Goal: Find specific page/section: Find specific page/section

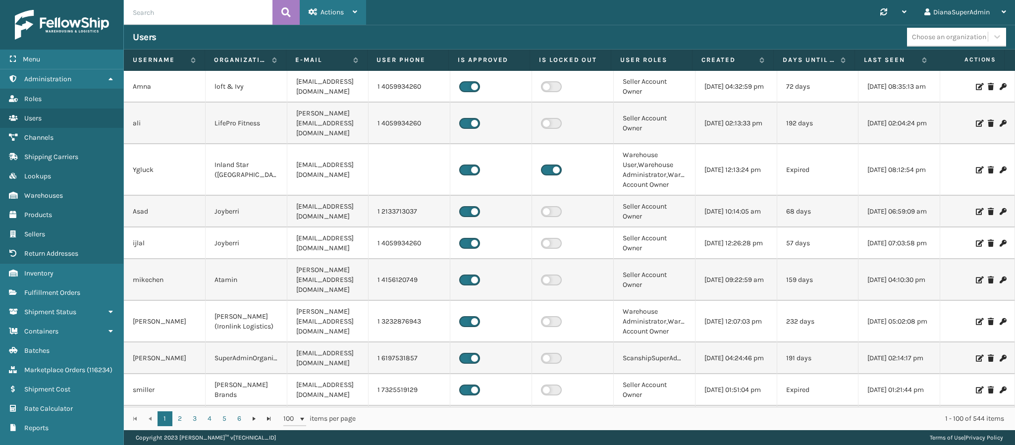
click at [338, 12] on span "Actions" at bounding box center [331, 12] width 23 height 8
click at [70, 75] on span "Administration" at bounding box center [47, 79] width 47 height 8
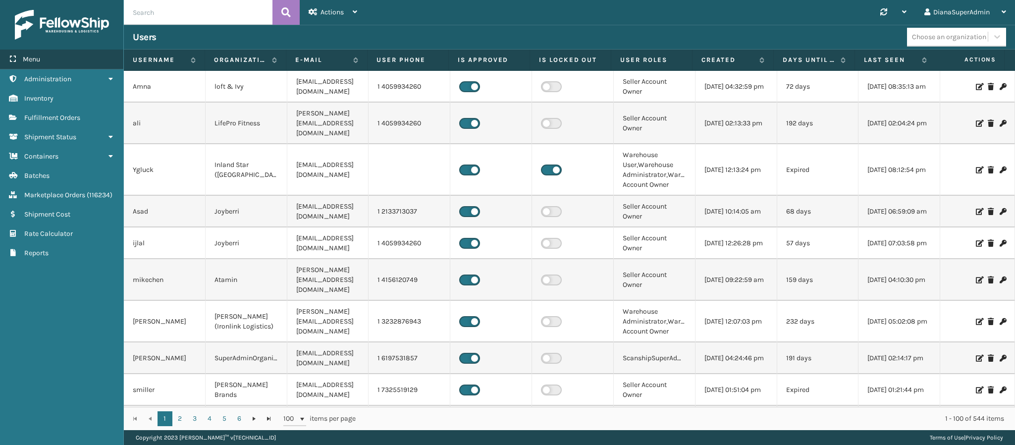
click at [89, 62] on div "Menu" at bounding box center [61, 60] width 123 height 20
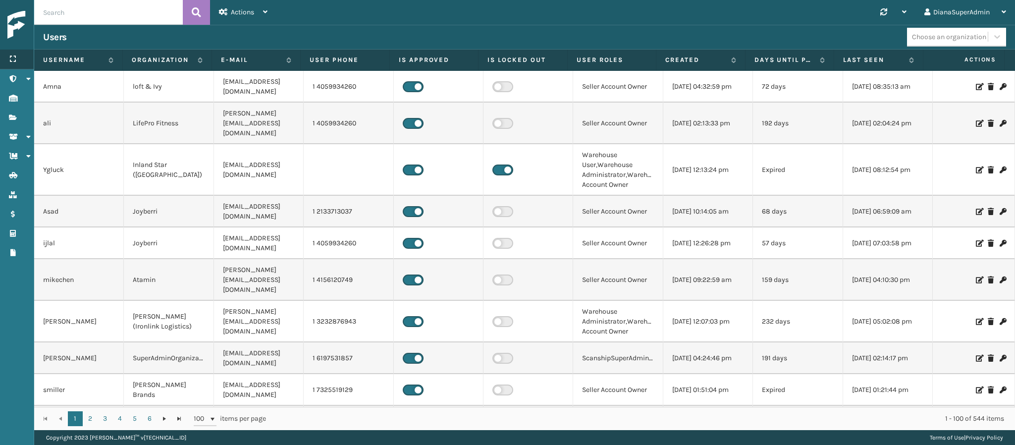
click at [13, 57] on icon at bounding box center [13, 58] width 8 height 7
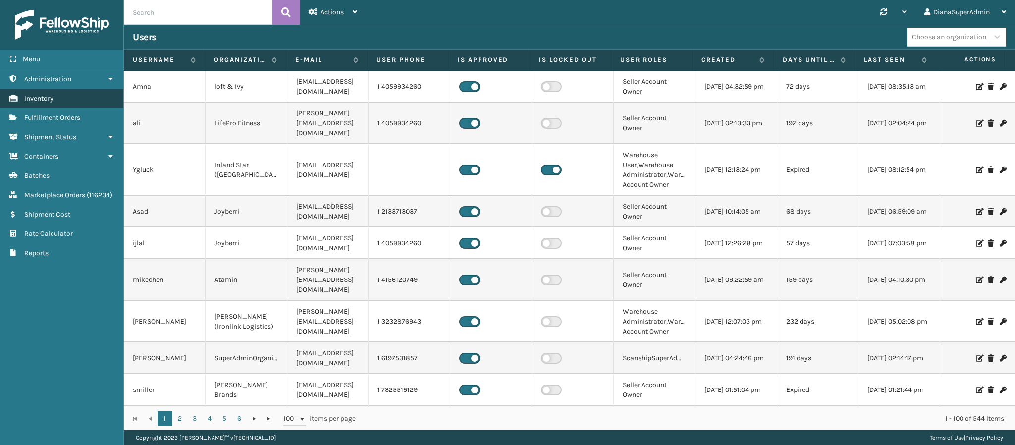
click at [91, 92] on link "Administration Inventory" at bounding box center [61, 98] width 123 height 19
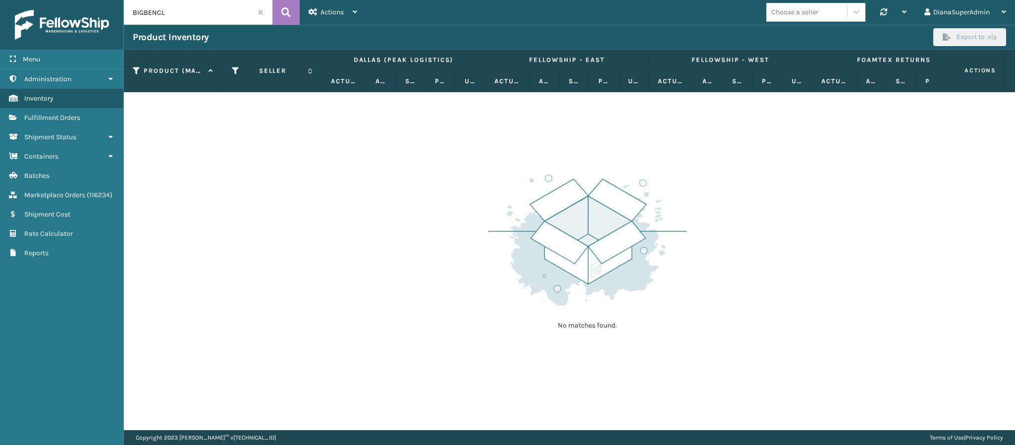
click at [259, 9] on span at bounding box center [261, 12] width 6 height 6
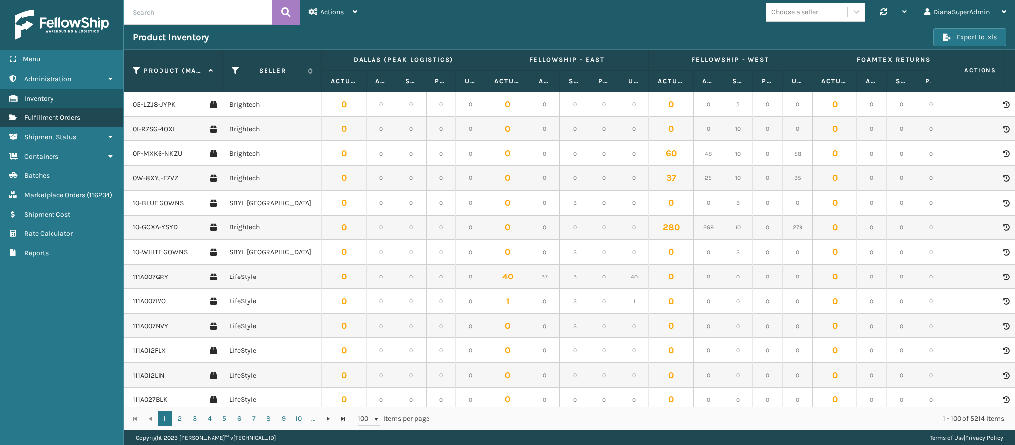
click at [82, 114] on link "Fulfillment Orders" at bounding box center [61, 117] width 123 height 19
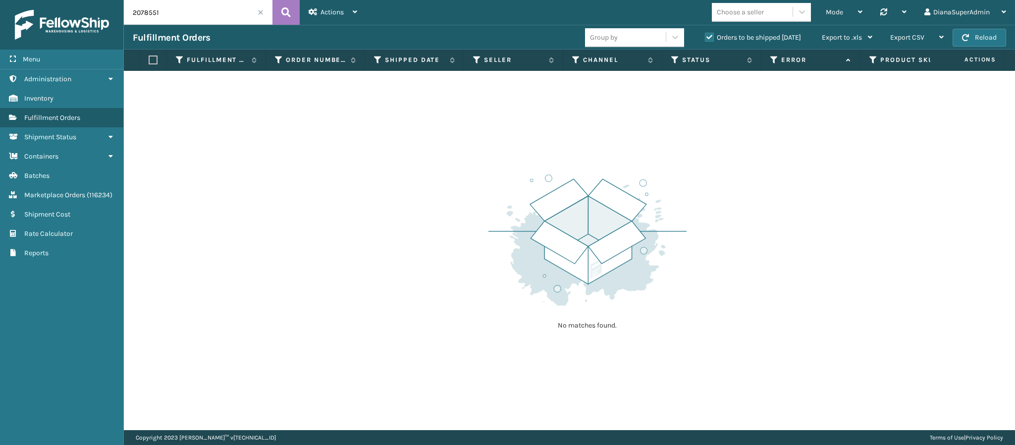
click at [259, 9] on span at bounding box center [261, 12] width 6 height 6
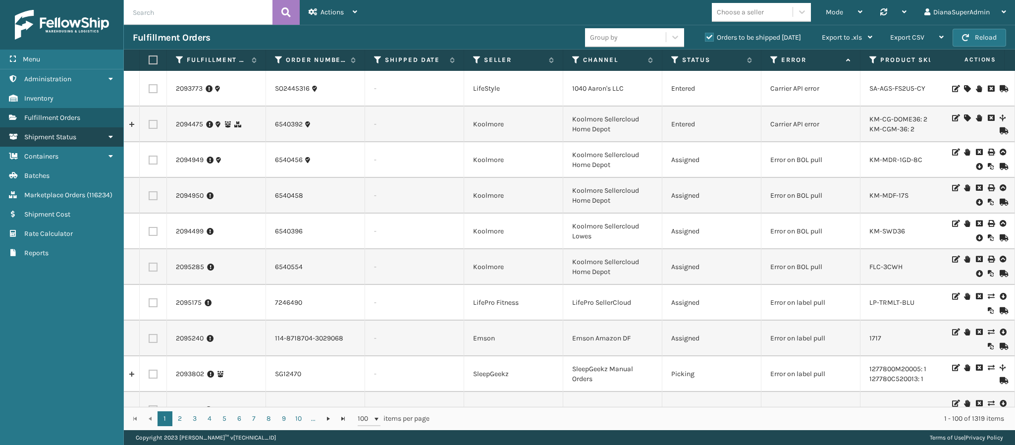
click at [78, 139] on link "Shipment Status" at bounding box center [61, 136] width 123 height 19
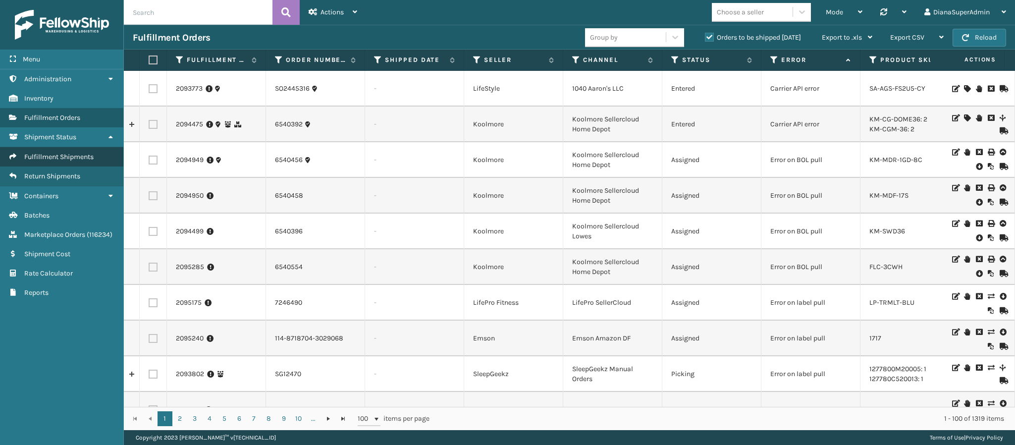
click at [76, 154] on span "Fulfillment Shipments" at bounding box center [58, 157] width 69 height 8
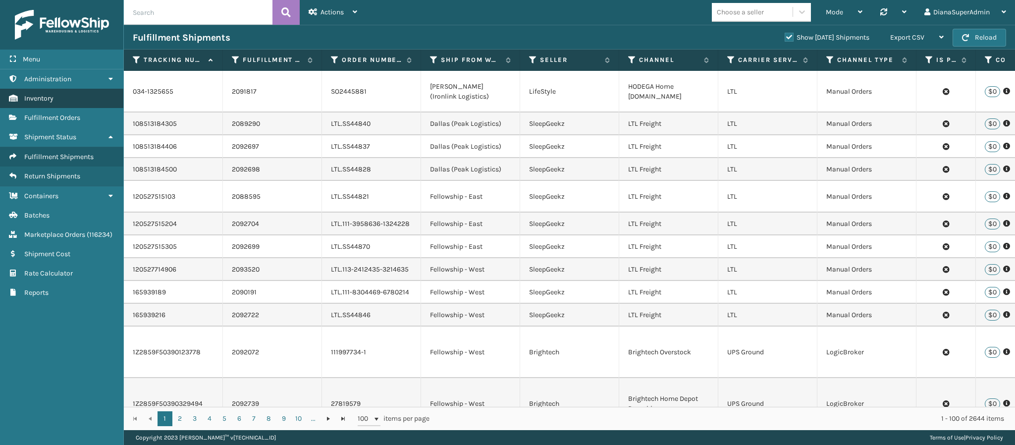
click at [86, 97] on link "Inventory" at bounding box center [61, 98] width 123 height 19
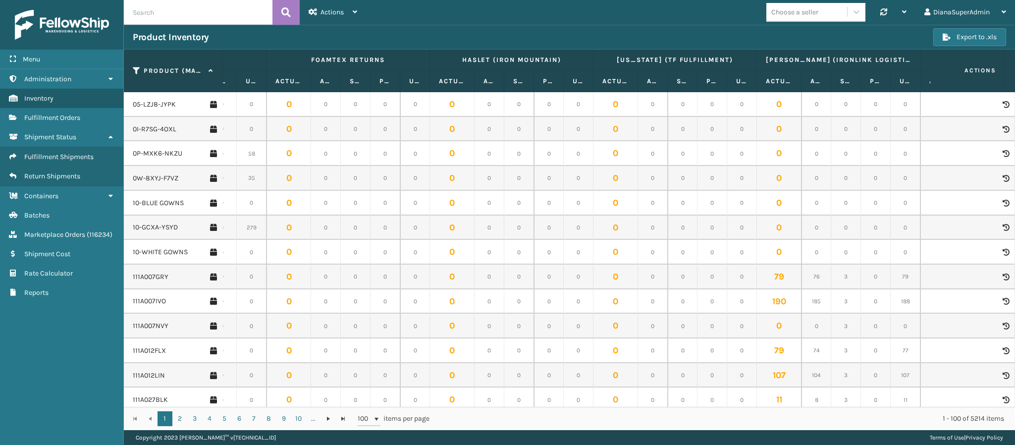
scroll to position [0, 554]
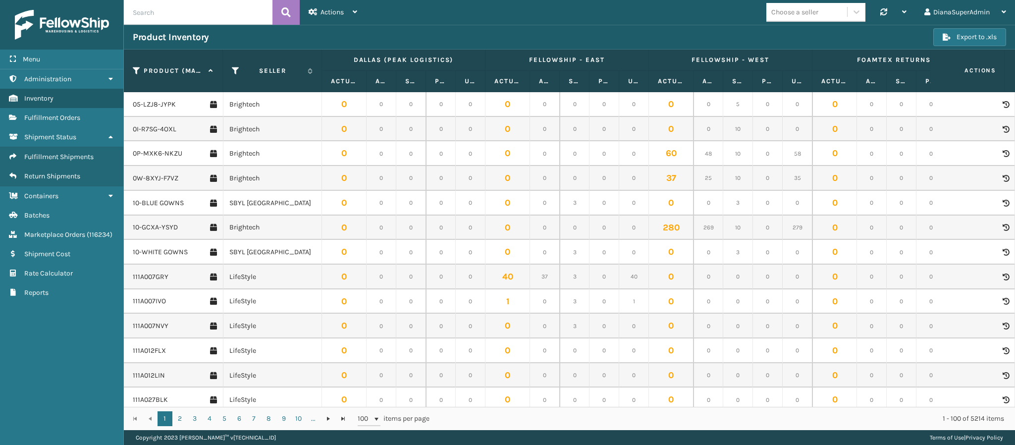
click at [247, 20] on input "text" at bounding box center [198, 12] width 149 height 25
click at [210, 11] on input "text" at bounding box center [198, 12] width 149 height 25
click at [855, 12] on icon at bounding box center [856, 12] width 10 height 10
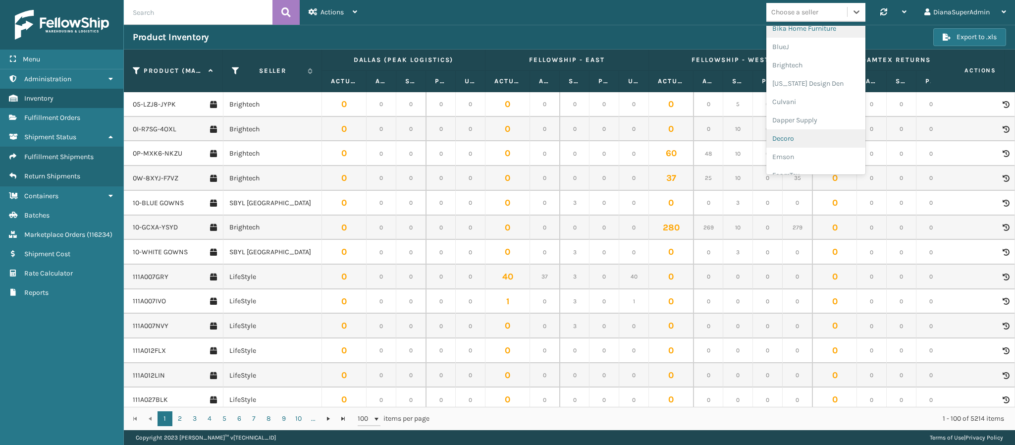
scroll to position [101, 0]
click at [811, 61] on div "Brightech" at bounding box center [815, 64] width 99 height 18
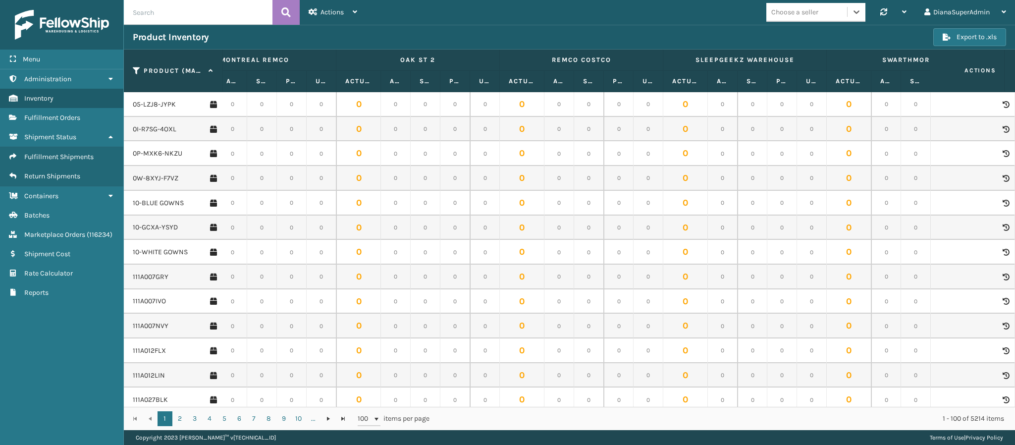
scroll to position [0, 1840]
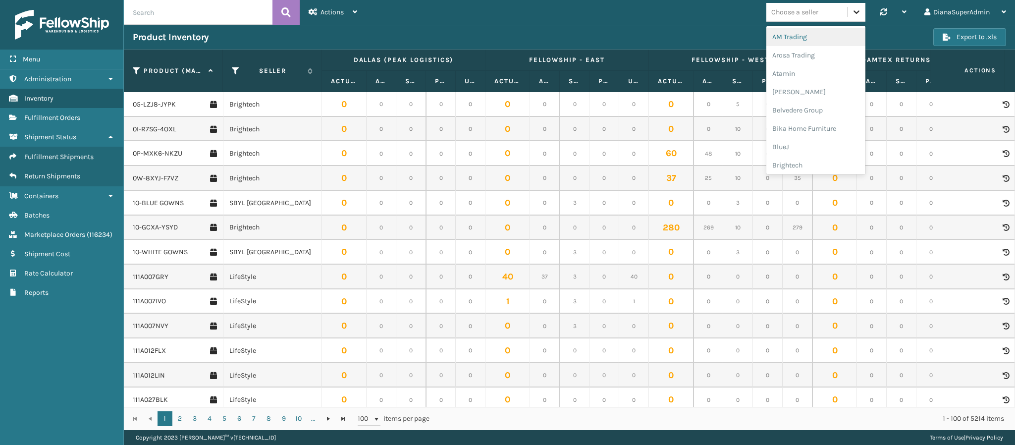
click at [847, 9] on div at bounding box center [856, 12] width 18 height 18
click at [807, 159] on div "Brightech" at bounding box center [815, 165] width 99 height 18
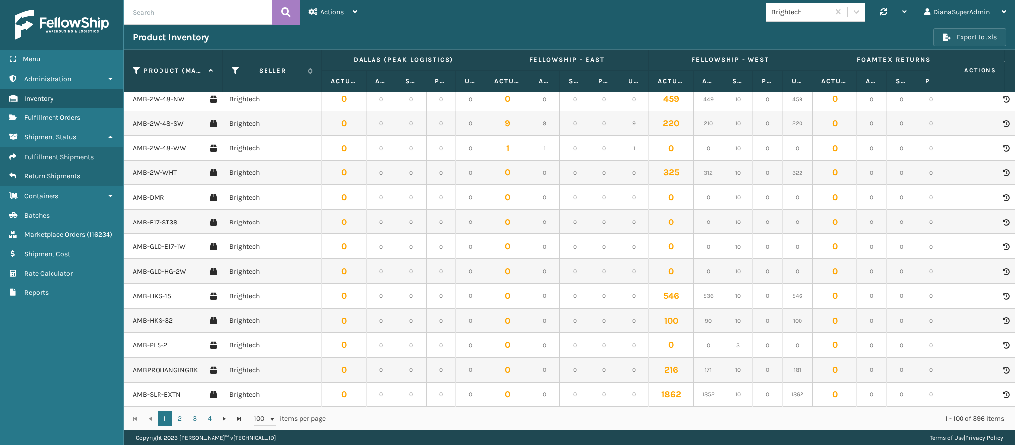
click at [984, 38] on button "Export to .xls" at bounding box center [969, 37] width 73 height 18
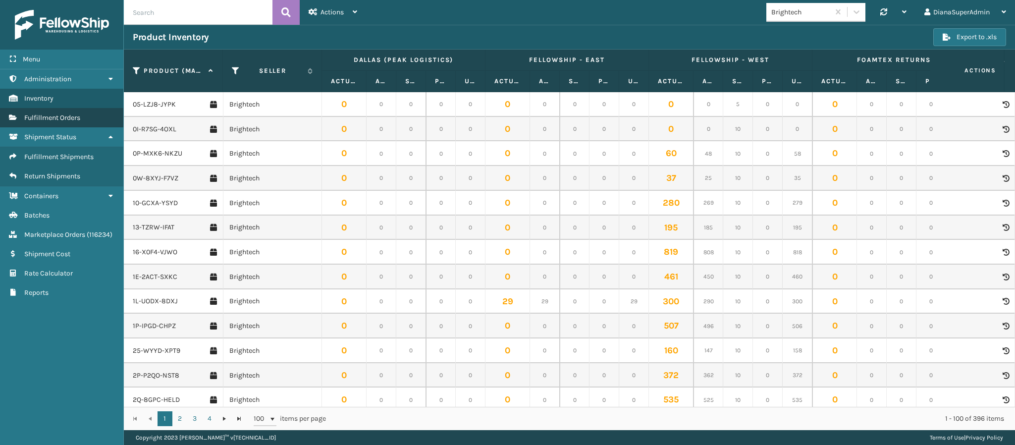
click at [83, 121] on link "Fulfillment Orders" at bounding box center [61, 117] width 123 height 19
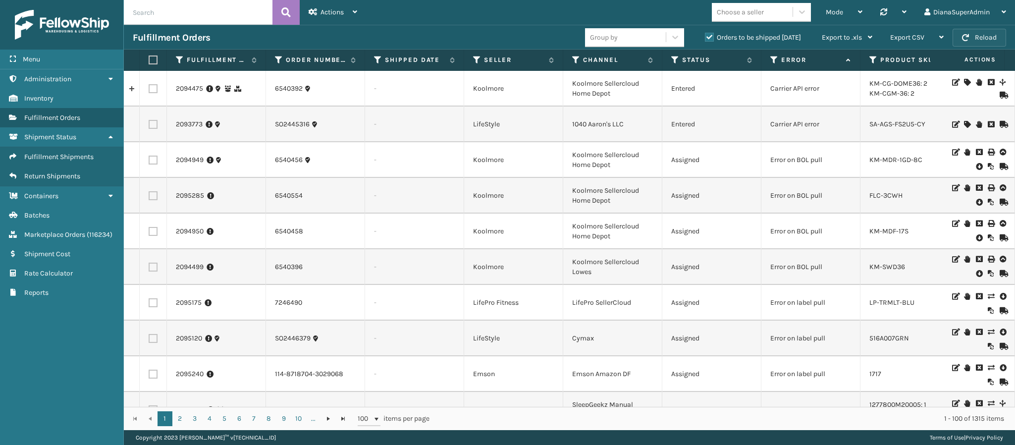
click at [975, 37] on button "Reload" at bounding box center [978, 38] width 53 height 18
click at [900, 8] on div at bounding box center [893, 12] width 26 height 25
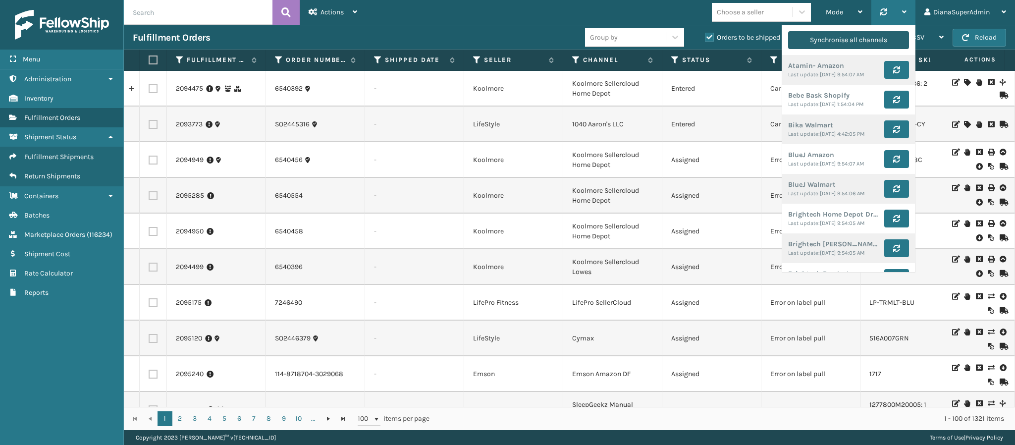
click at [867, 42] on div "Synchronise all channels" at bounding box center [848, 40] width 77 height 18
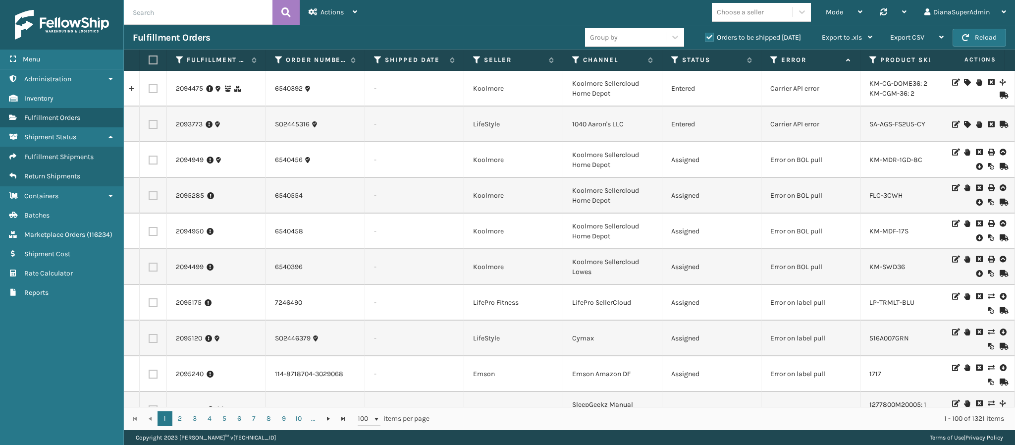
click at [534, 9] on div "Mode Regular Mode Picking Mode Labeling Mode Palletizing Mode Exit Scan Mode Ch…" at bounding box center [690, 12] width 649 height 25
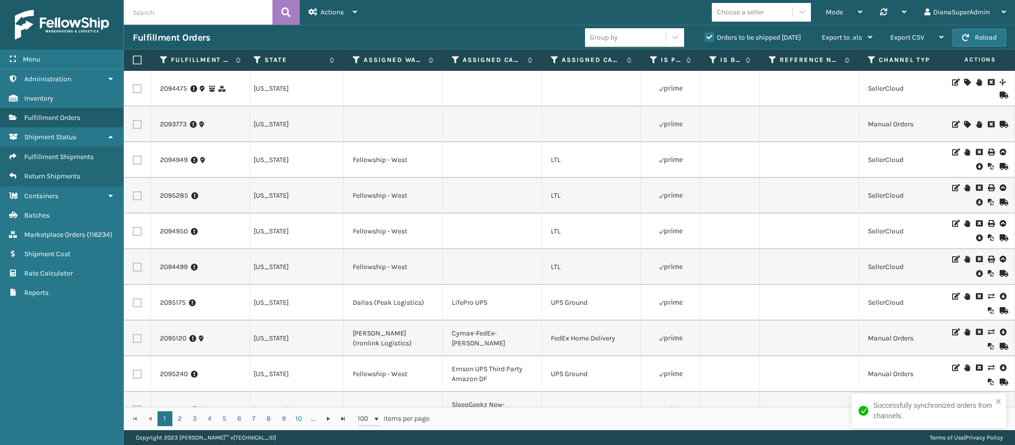
scroll to position [0, 943]
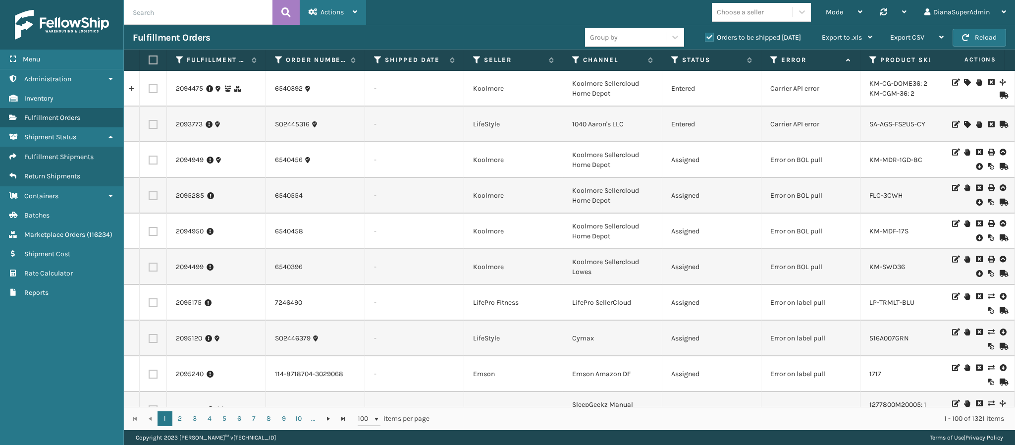
click at [348, 18] on div "Actions" at bounding box center [333, 12] width 49 height 25
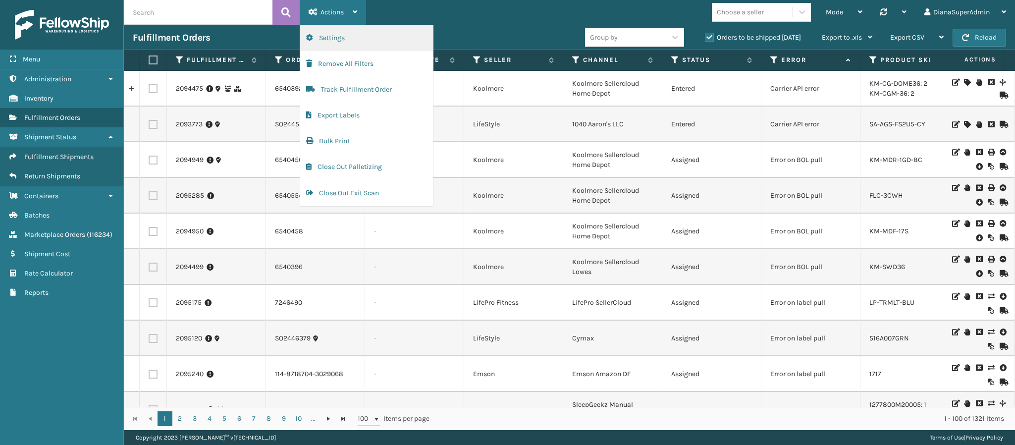
click at [342, 31] on button "Settings" at bounding box center [366, 38] width 133 height 26
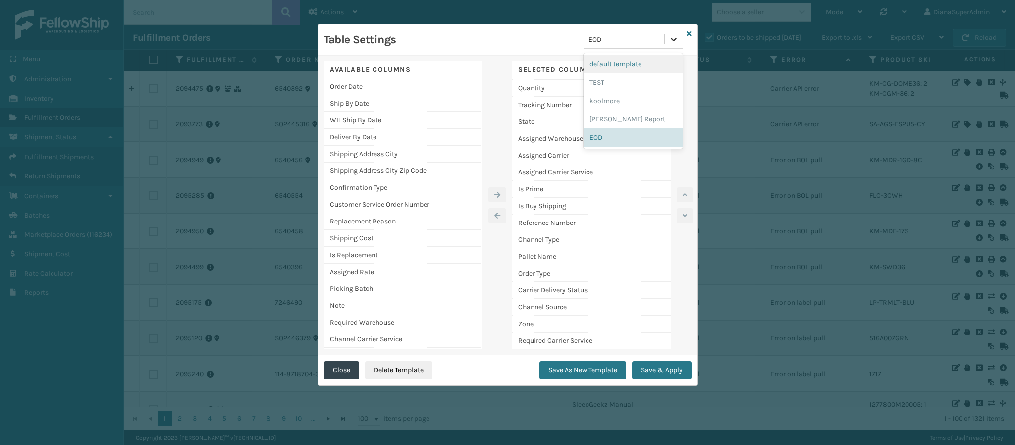
click at [673, 42] on icon at bounding box center [674, 39] width 10 height 10
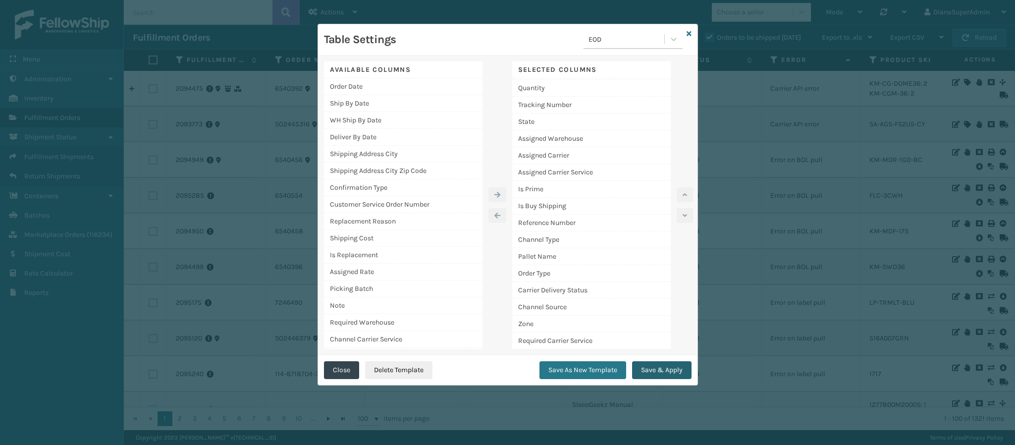
click at [670, 368] on button "Save & Apply" at bounding box center [661, 370] width 59 height 18
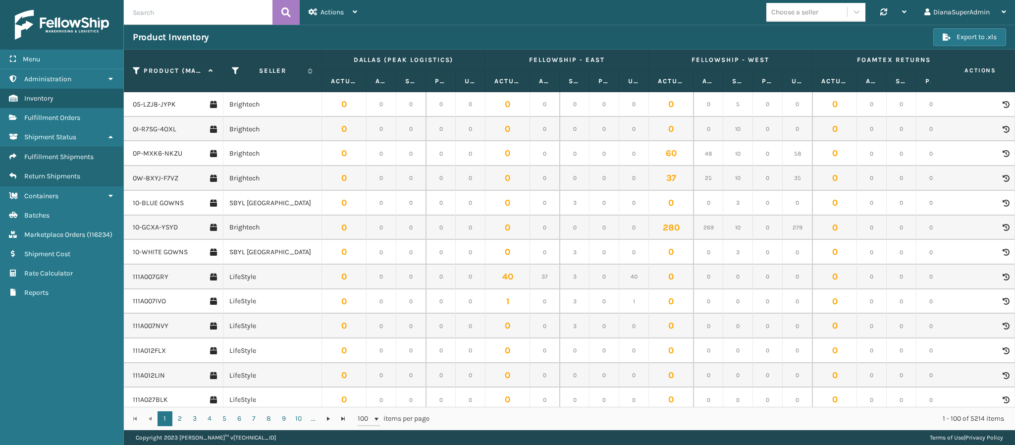
click at [70, 119] on span "Fulfillment Orders" at bounding box center [52, 117] width 56 height 8
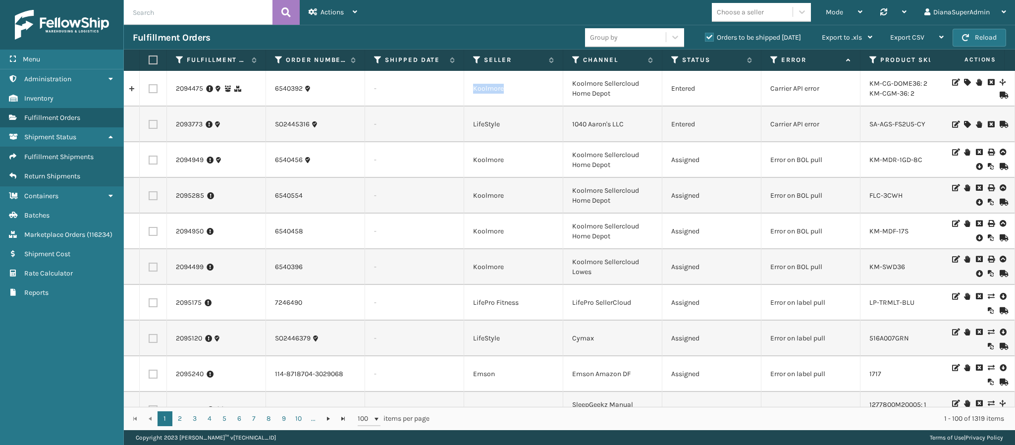
drag, startPoint x: 522, startPoint y: 82, endPoint x: 461, endPoint y: 84, distance: 61.4
drag, startPoint x: 333, startPoint y: 88, endPoint x: 263, endPoint y: 99, distance: 70.6
drag, startPoint x: 263, startPoint y: 99, endPoint x: 269, endPoint y: 92, distance: 8.4
click at [269, 92] on td "6540392" at bounding box center [315, 89] width 99 height 36
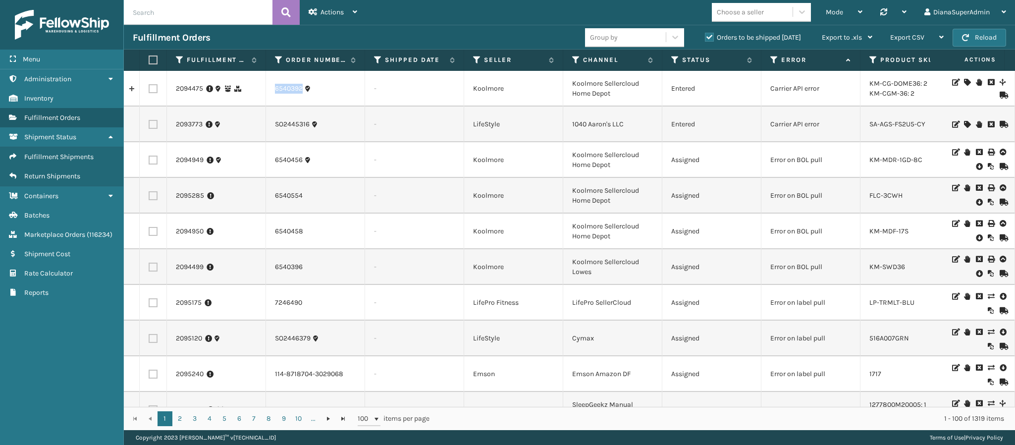
drag, startPoint x: 269, startPoint y: 92, endPoint x: 332, endPoint y: 82, distance: 63.8
click at [332, 82] on td "6540392" at bounding box center [315, 89] width 99 height 36
drag, startPoint x: 171, startPoint y: 89, endPoint x: 207, endPoint y: 85, distance: 36.4
click at [207, 85] on td "2094475" at bounding box center [216, 89] width 99 height 36
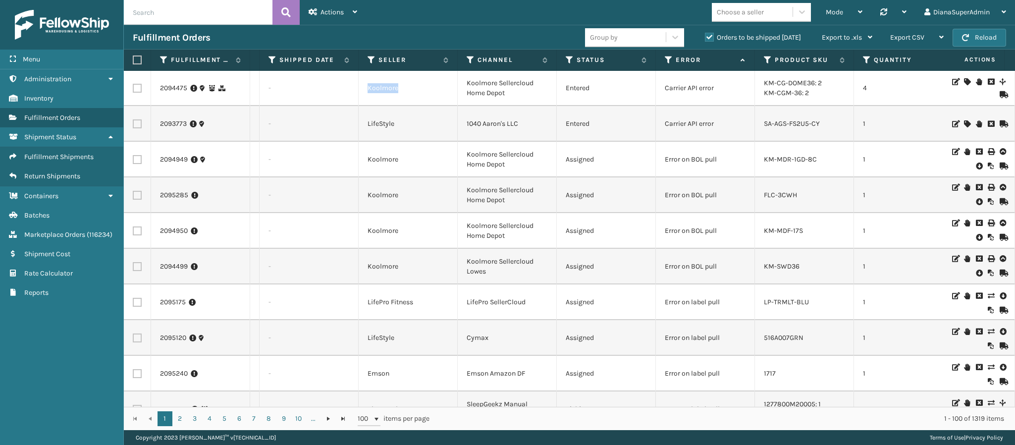
drag, startPoint x: 408, startPoint y: 86, endPoint x: 345, endPoint y: 89, distance: 63.0
drag, startPoint x: 516, startPoint y: 96, endPoint x: 483, endPoint y: 81, distance: 35.9
click at [483, 81] on td "Koolmore Sellercloud Home Depot" at bounding box center [507, 89] width 99 height 36
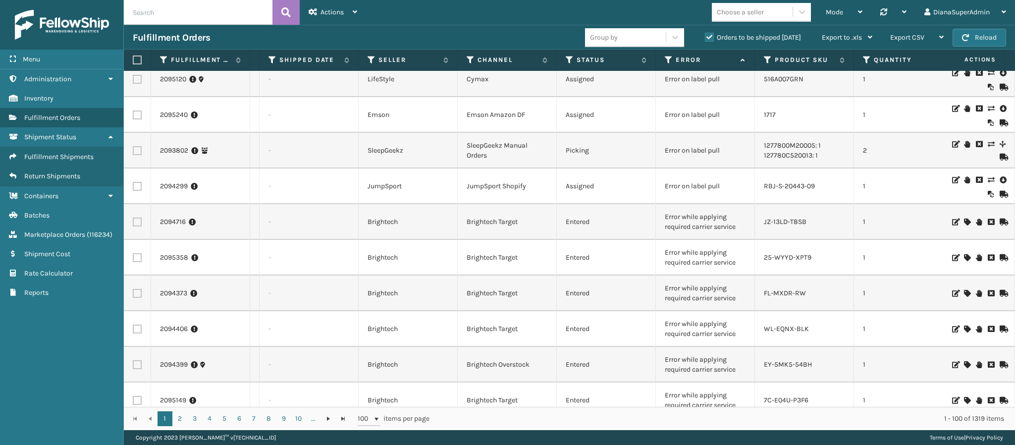
scroll to position [261, 105]
drag, startPoint x: 534, startPoint y: 193, endPoint x: 500, endPoint y: 192, distance: 34.2
click at [500, 192] on td "JumpSport Shopify" at bounding box center [507, 185] width 99 height 36
drag, startPoint x: 533, startPoint y: 226, endPoint x: 498, endPoint y: 230, distance: 35.9
click at [498, 230] on td "Brightech Target" at bounding box center [507, 221] width 99 height 36
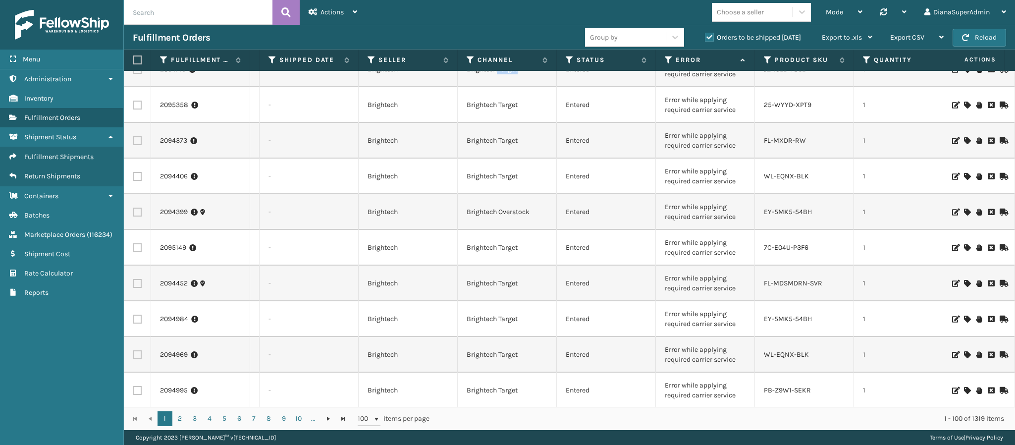
scroll to position [412, 105]
drag, startPoint x: 538, startPoint y: 215, endPoint x: 493, endPoint y: 216, distance: 44.6
drag, startPoint x: 493, startPoint y: 216, endPoint x: 476, endPoint y: 224, distance: 19.3
click at [476, 224] on td "Brightech Overstock" at bounding box center [507, 212] width 99 height 36
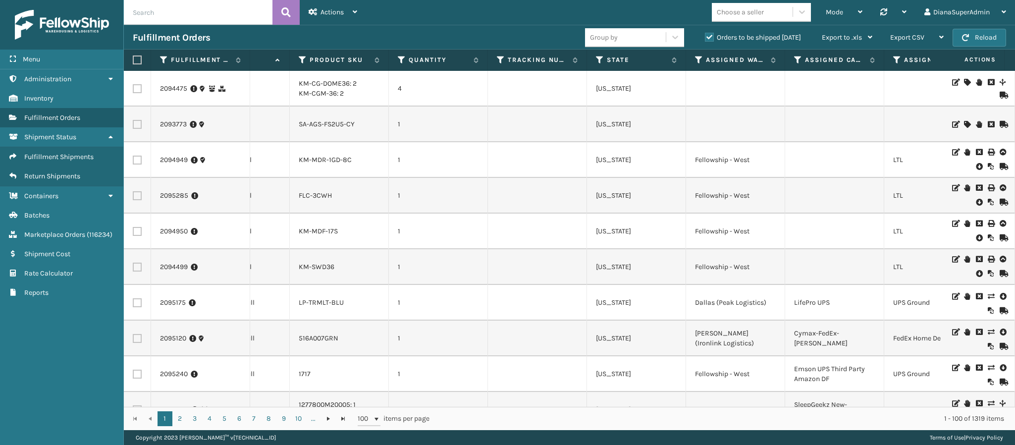
scroll to position [0, 710]
